Goal: Transaction & Acquisition: Purchase product/service

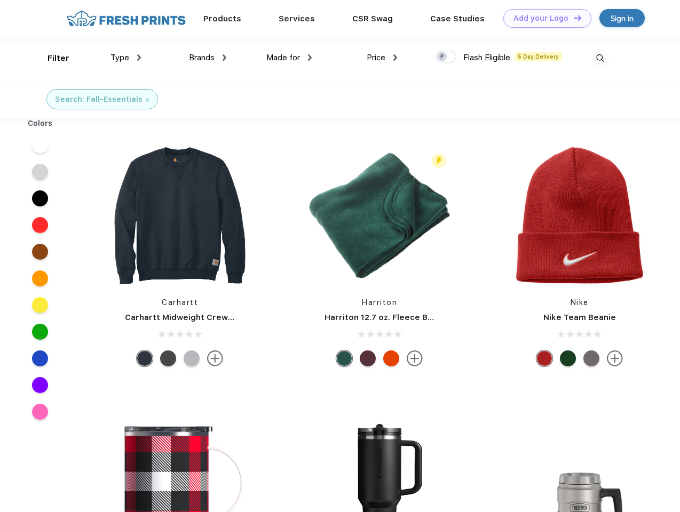
click at [543, 18] on link "Add your Logo Design Tool" at bounding box center [547, 18] width 88 height 19
click at [0, 0] on div "Design Tool" at bounding box center [0, 0] width 0 height 0
click at [573, 18] on link "Add your Logo Design Tool" at bounding box center [547, 18] width 88 height 19
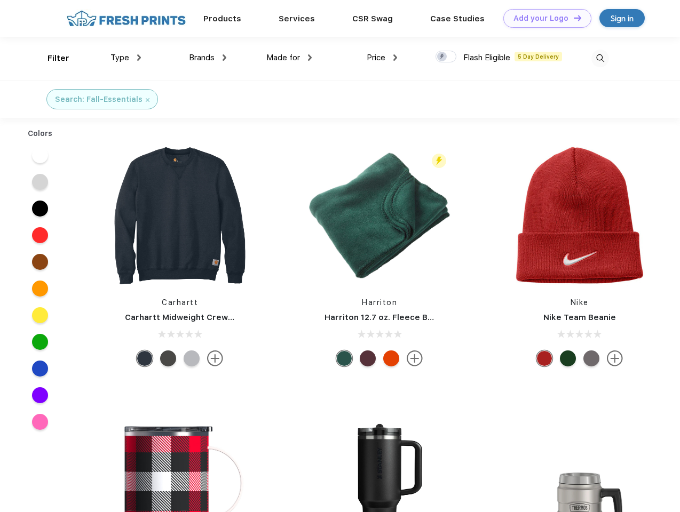
click at [51, 58] on div "Filter" at bounding box center [59, 58] width 22 height 12
click at [126, 58] on span "Type" at bounding box center [119, 58] width 19 height 10
click at [208, 58] on span "Brands" at bounding box center [202, 58] width 26 height 10
click at [289, 58] on span "Made for" at bounding box center [283, 58] width 34 height 10
click at [382, 58] on span "Price" at bounding box center [376, 58] width 19 height 10
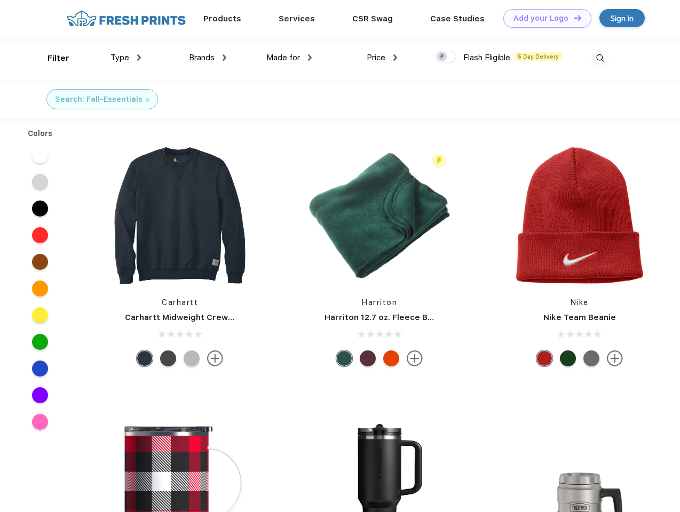
click at [446, 57] on div at bounding box center [446, 57] width 21 height 12
click at [442, 57] on input "checkbox" at bounding box center [439, 53] width 7 height 7
click at [600, 58] on img at bounding box center [600, 59] width 18 height 18
